Goal: Transaction & Acquisition: Purchase product/service

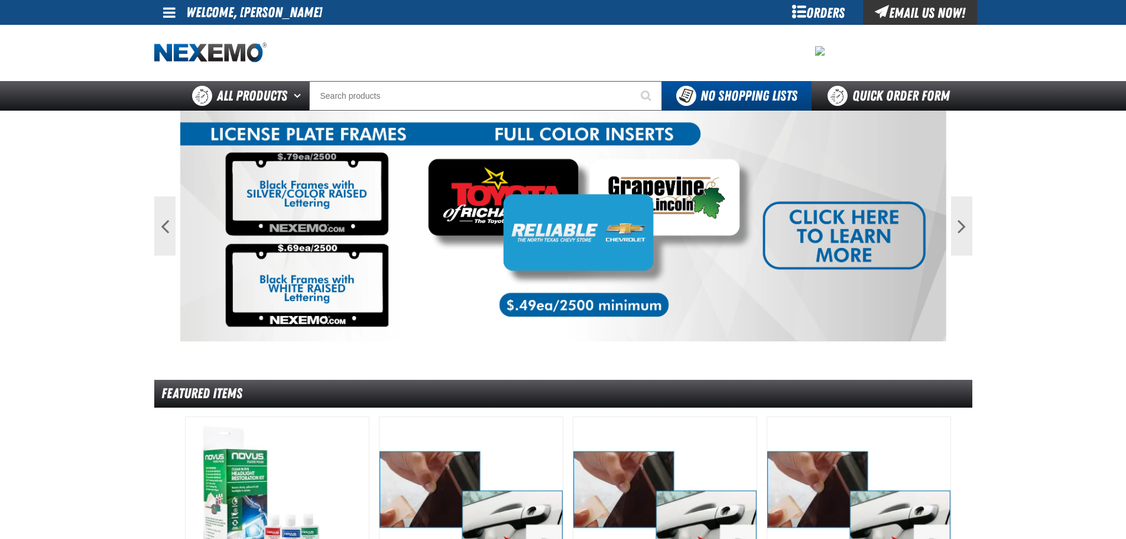
click at [171, 9] on span at bounding box center [169, 12] width 12 height 14
click at [188, 33] on link "My Account My Account" at bounding box center [186, 35] width 53 height 11
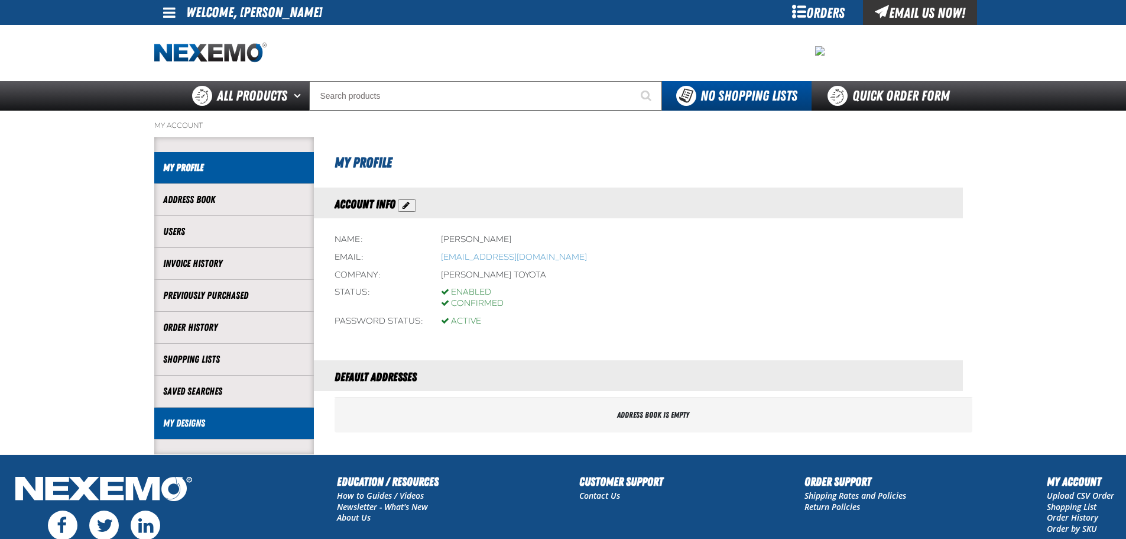
click at [187, 420] on link "My Designs" at bounding box center [234, 423] width 142 height 14
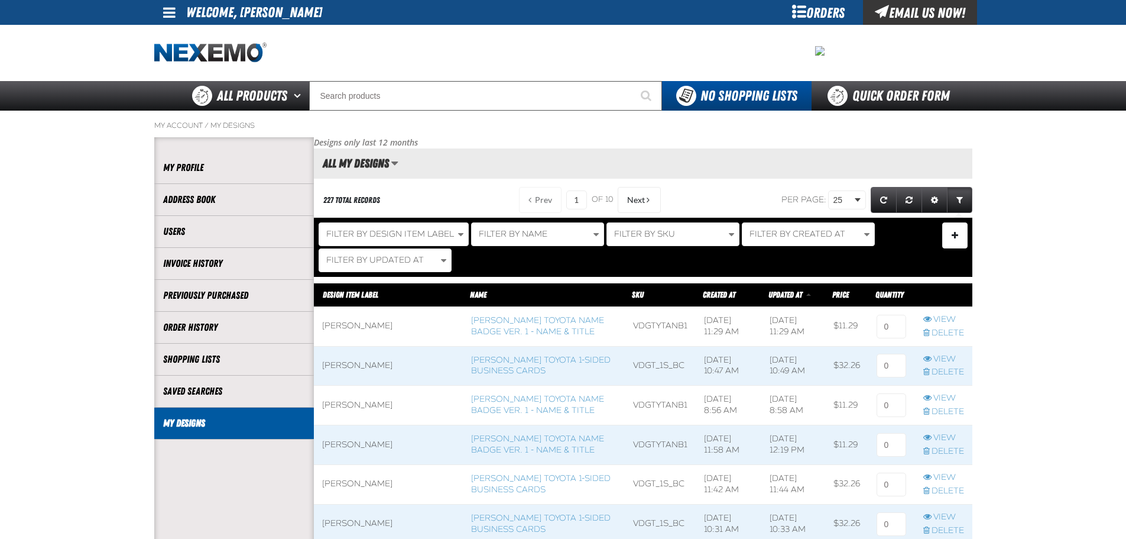
scroll to position [1, 1]
click at [478, 329] on link "Vandergriff Toyota Name Badge Ver. 1 - Name & Title" at bounding box center [537, 325] width 133 height 21
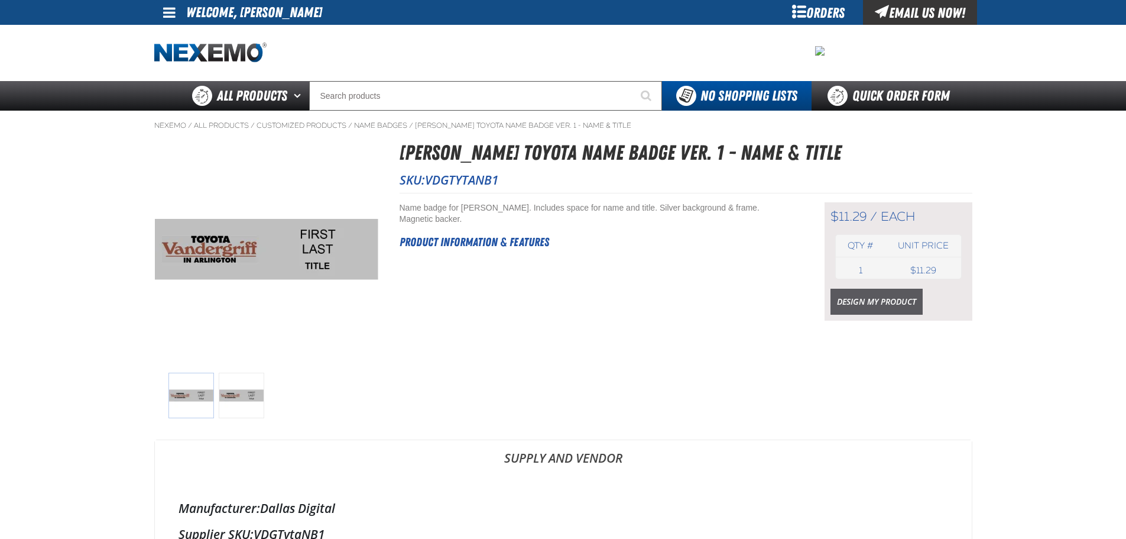
click at [852, 299] on link "Design My Product" at bounding box center [877, 301] width 92 height 26
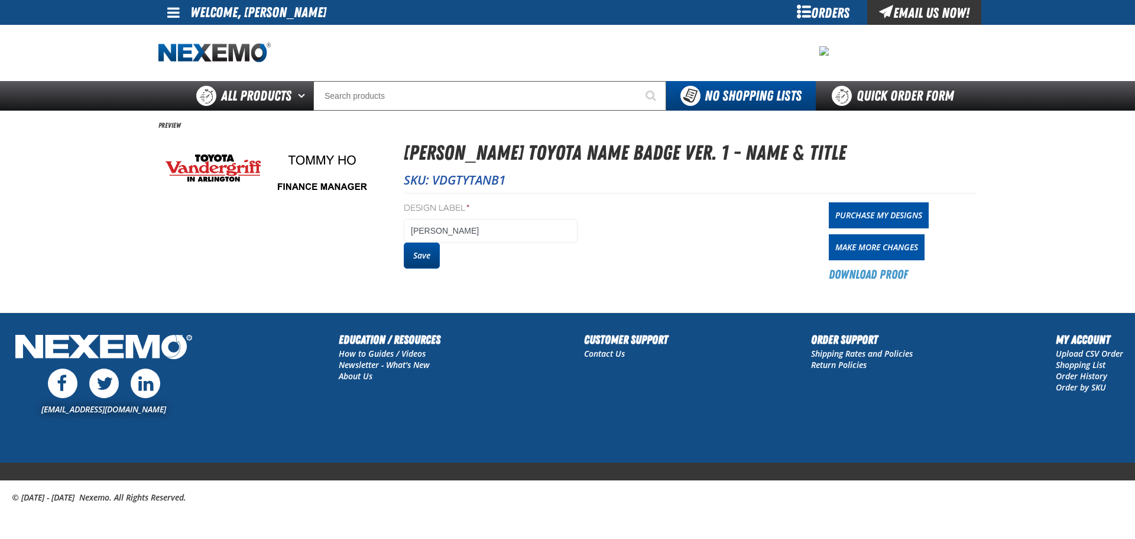
click at [420, 255] on button "Save" at bounding box center [422, 255] width 36 height 26
click at [888, 214] on link "Purchase My Designs" at bounding box center [879, 215] width 100 height 26
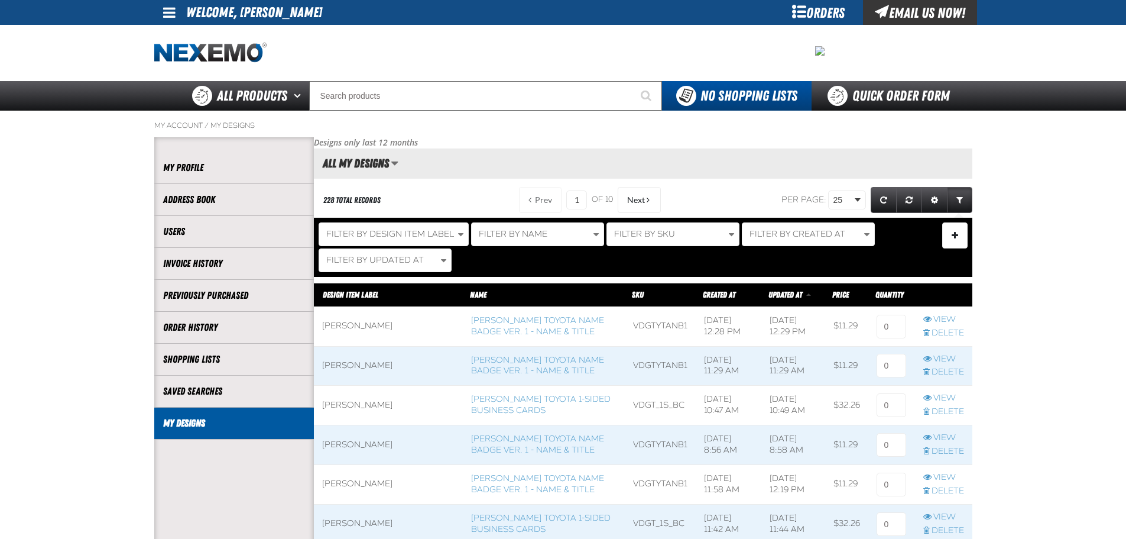
scroll to position [1, 1]
click at [505, 400] on link "[PERSON_NAME] Toyota 1-sided Business Cards" at bounding box center [541, 404] width 140 height 21
click at [505, 400] on link "Vandergriff Toyota 1-sided Business Cards" at bounding box center [541, 404] width 140 height 21
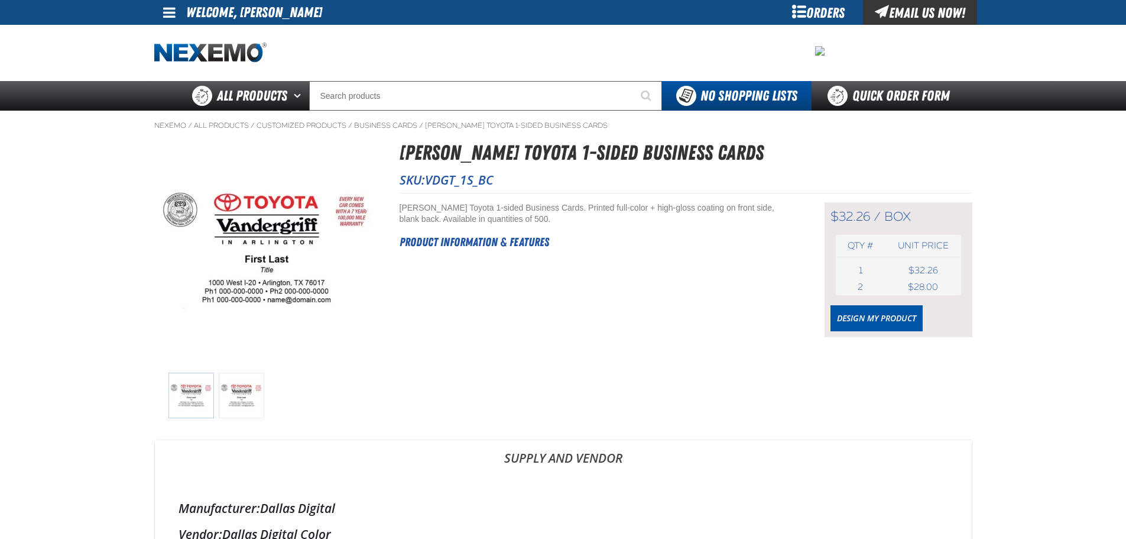
click at [867, 301] on div "$32.26 / box box Qty # Unit price 1 box USD 2" at bounding box center [899, 269] width 148 height 135
click at [875, 316] on link "Design My Product" at bounding box center [877, 318] width 92 height 26
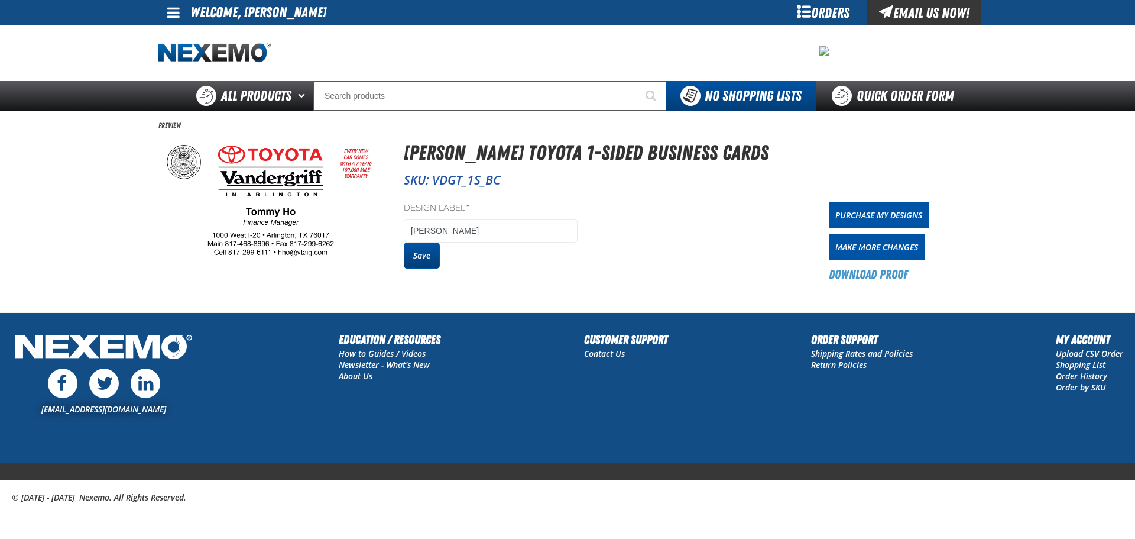
click at [412, 249] on button "Save" at bounding box center [422, 255] width 36 height 26
drag, startPoint x: 0, startPoint y: 0, endPoint x: 882, endPoint y: 218, distance: 908.4
click at [882, 218] on link "Purchase My Designs" at bounding box center [879, 215] width 100 height 26
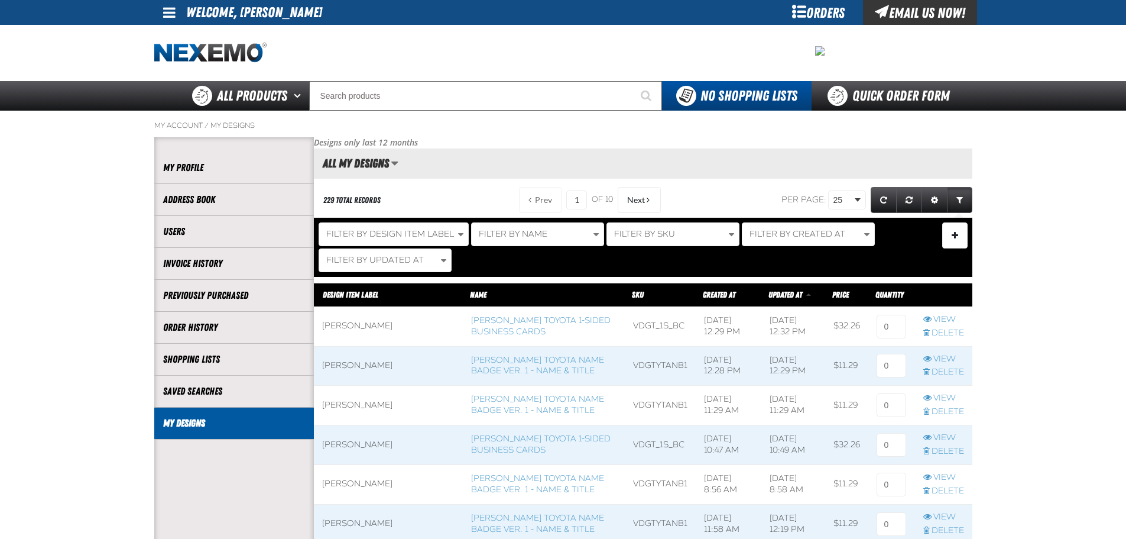
scroll to position [1, 1]
click at [894, 334] on input at bounding box center [892, 326] width 30 height 24
type input "1"
click at [892, 358] on input at bounding box center [892, 365] width 30 height 24
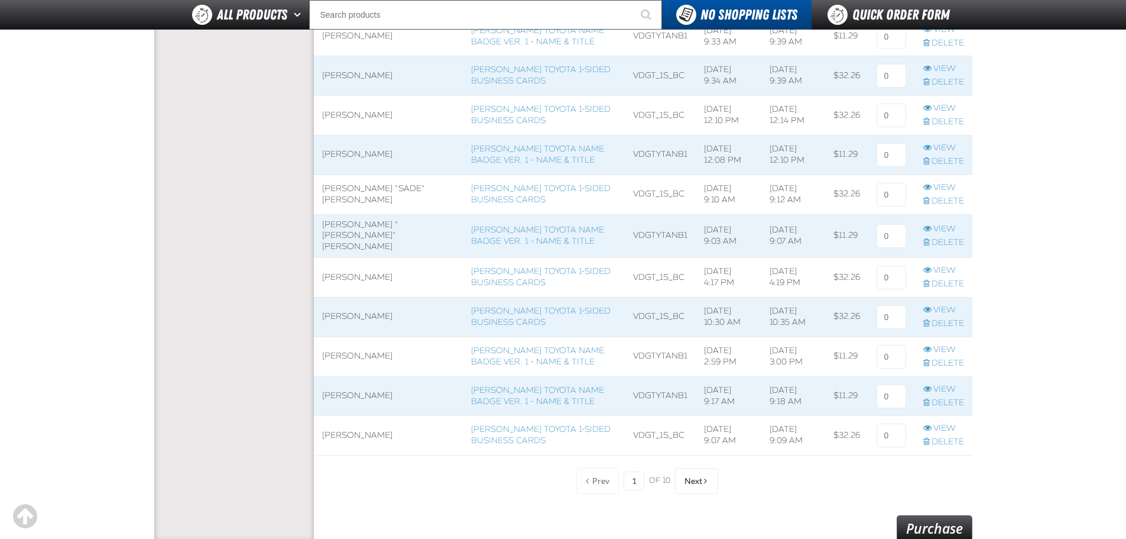
scroll to position [1005, 0]
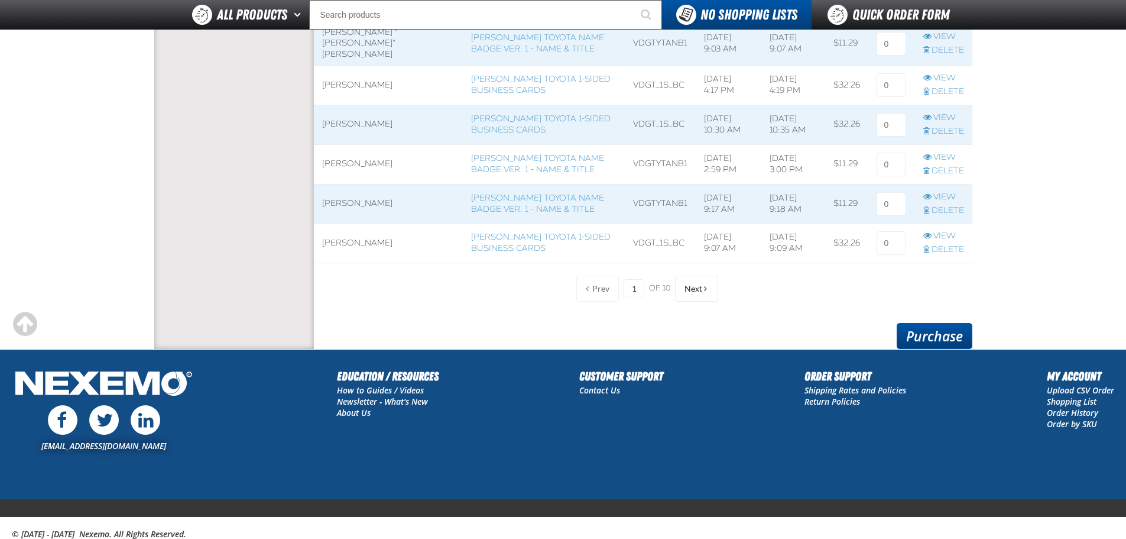
type input "1"
click at [926, 339] on link "Purchase" at bounding box center [935, 336] width 76 height 26
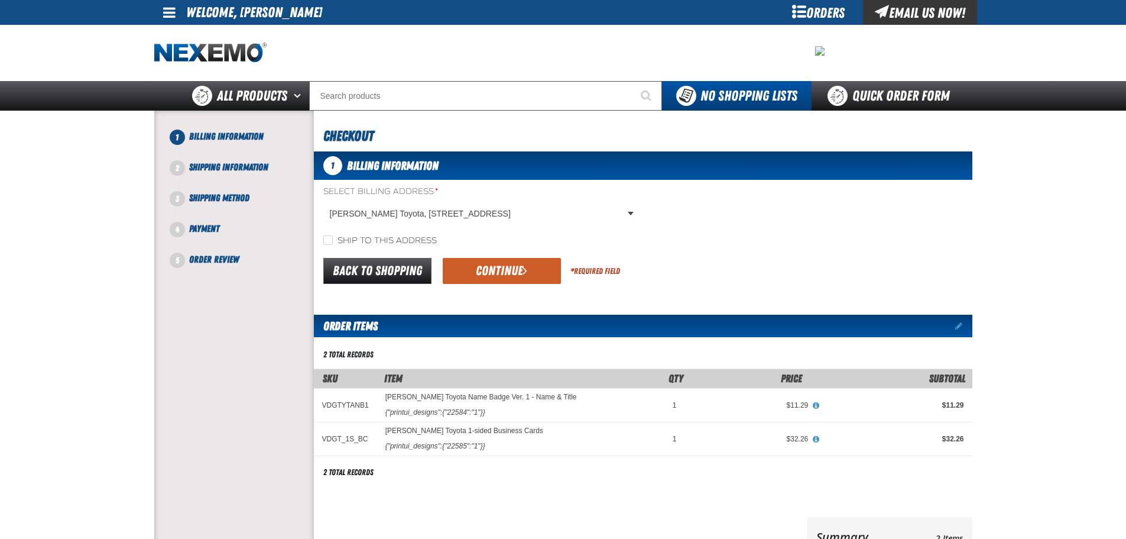
click at [338, 238] on label "Ship to this address" at bounding box center [379, 240] width 113 height 11
click at [333, 238] on input "Ship to this address" at bounding box center [327, 239] width 9 height 9
checkbox input "true"
click at [459, 264] on button "Continue" at bounding box center [502, 271] width 118 height 26
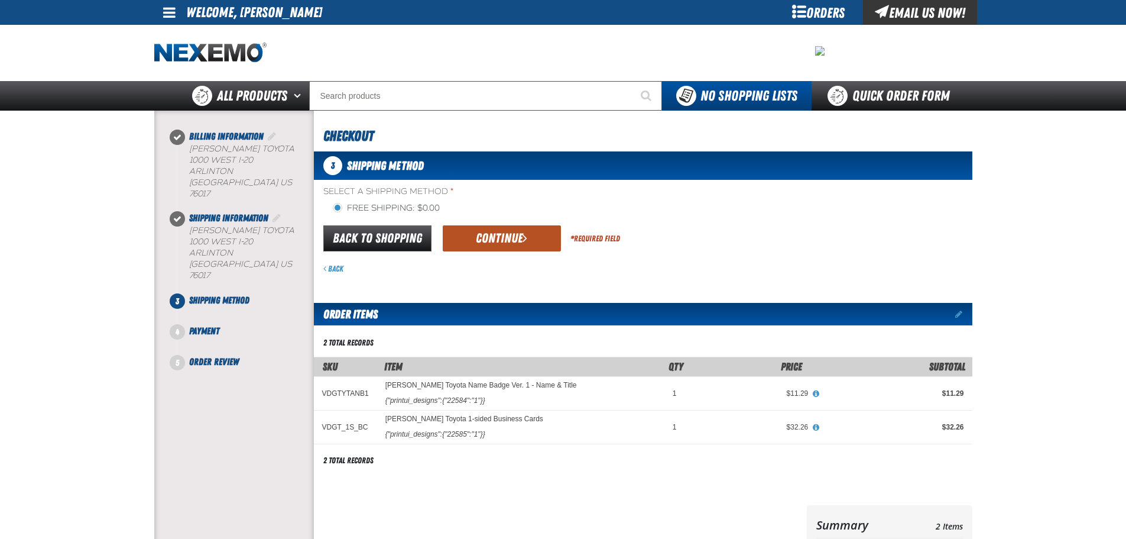
click at [494, 235] on button "Continue" at bounding box center [502, 238] width 118 height 26
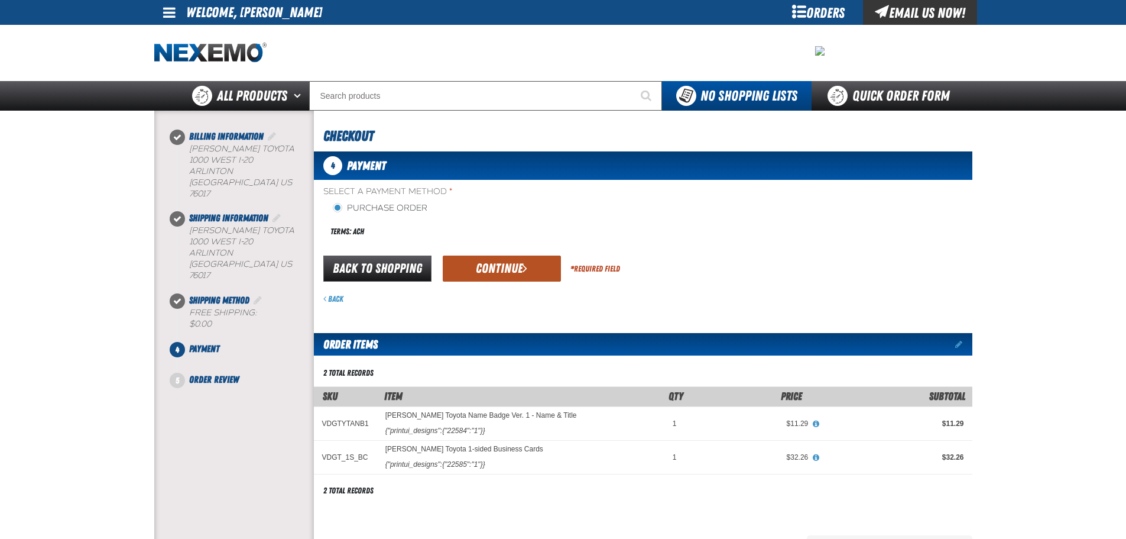
click at [501, 267] on button "Continue" at bounding box center [502, 268] width 118 height 26
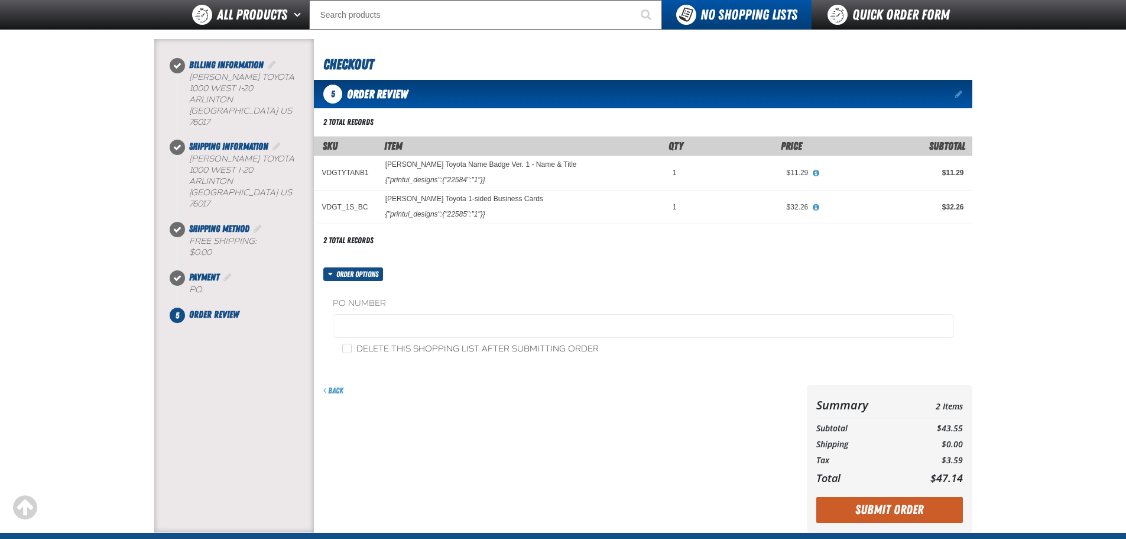
scroll to position [262, 0]
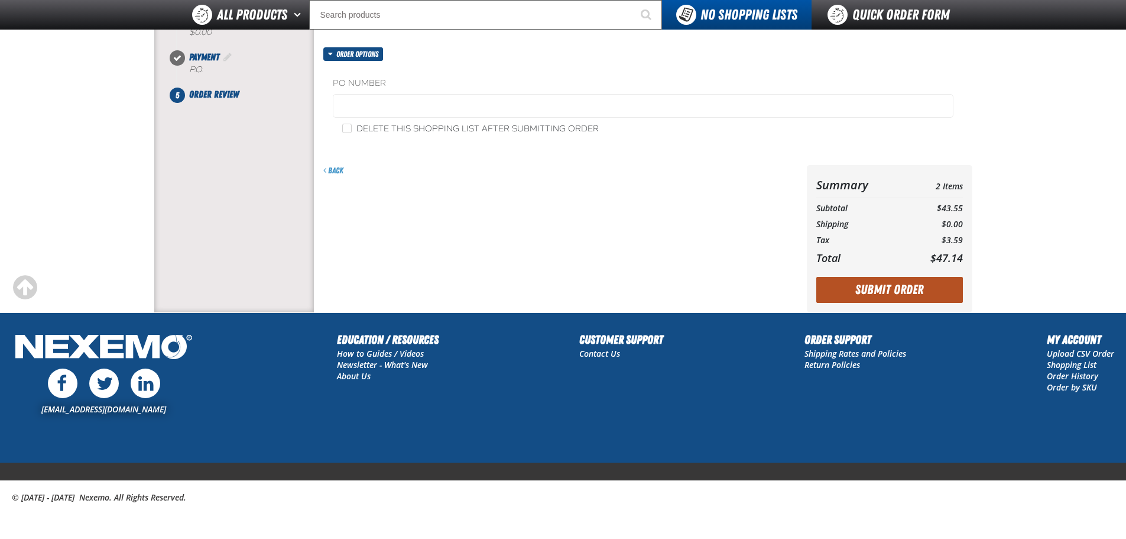
click at [907, 293] on button "Submit Order" at bounding box center [889, 290] width 147 height 26
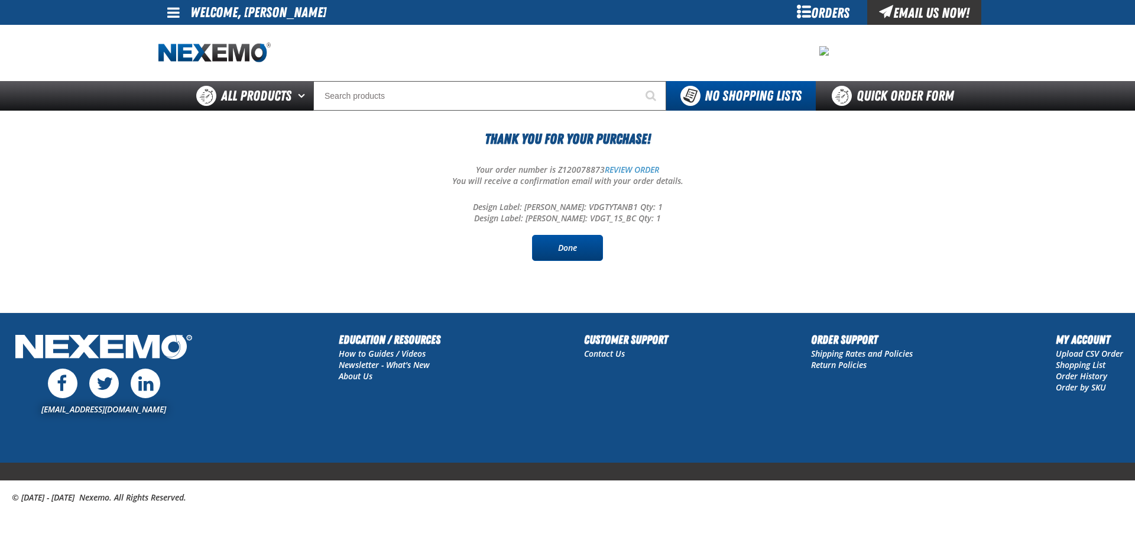
click at [566, 248] on link "Done" at bounding box center [567, 248] width 71 height 26
